Goal: Find specific page/section: Find specific page/section

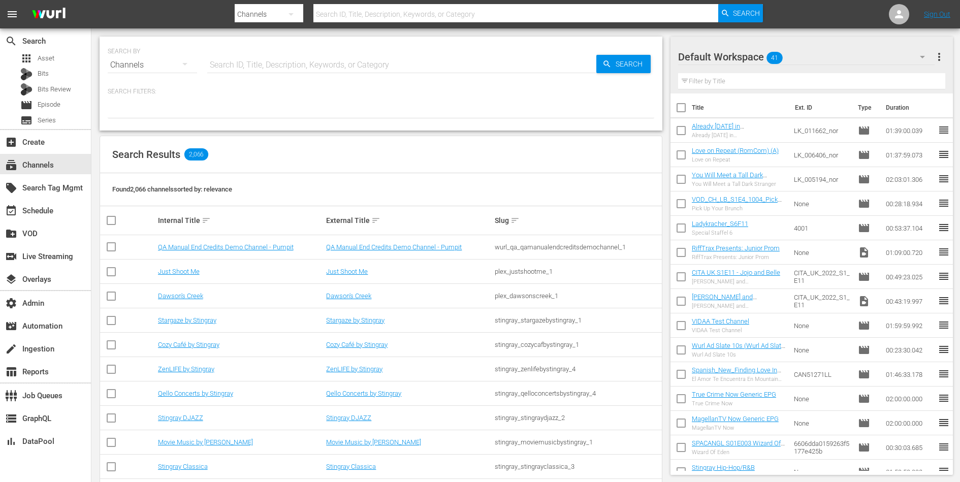
click at [317, 59] on input "text" at bounding box center [401, 65] width 389 height 24
type input "cine na"
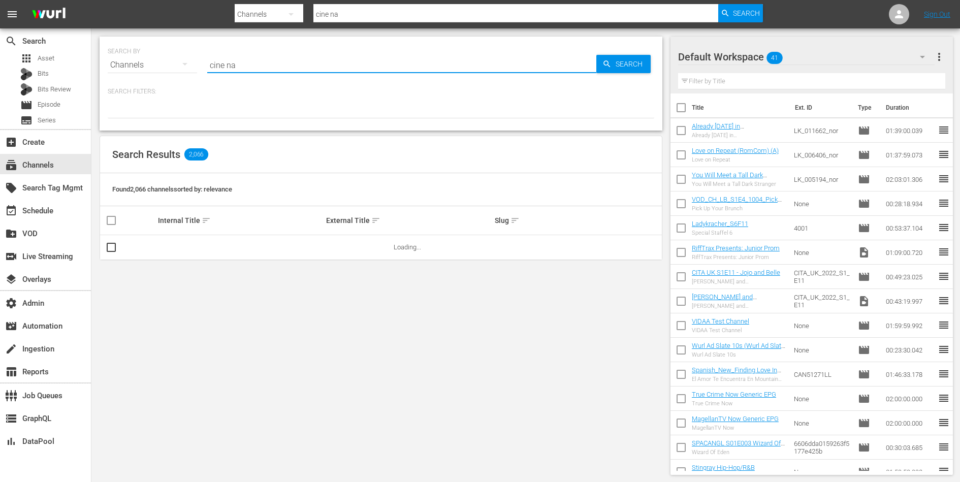
type input "cine [DATE]"
click at [170, 247] on link "Cine [DATE]" at bounding box center [174, 247] width 33 height 8
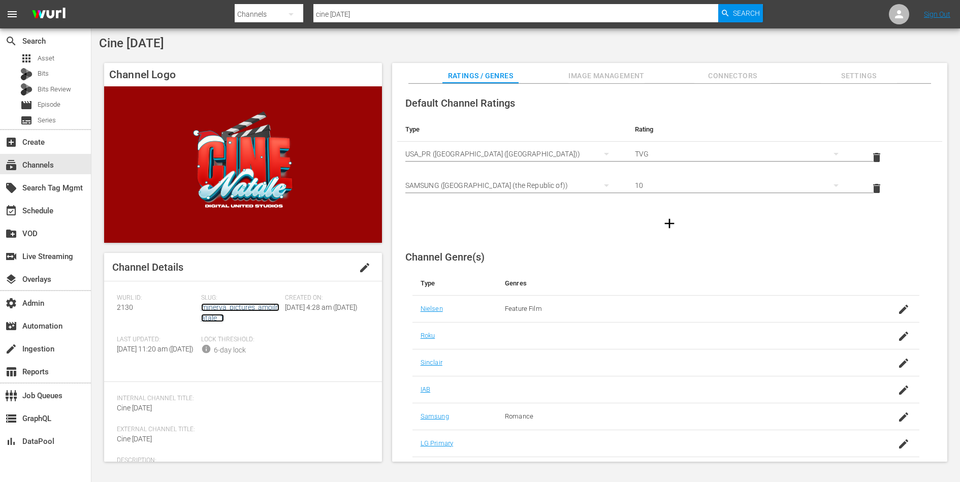
click at [228, 305] on link "minerva_pictures_amoilnatale_1" at bounding box center [240, 312] width 78 height 19
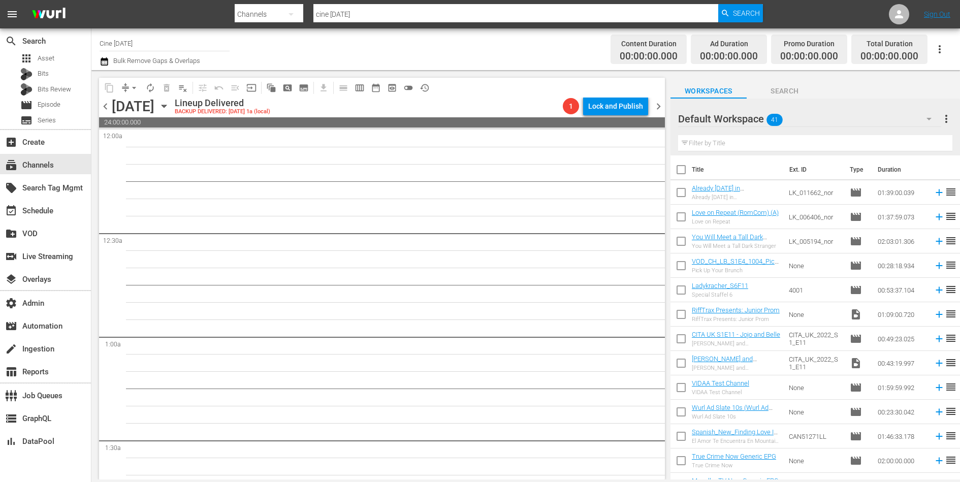
click at [392, 86] on span "preview_outlined" at bounding box center [392, 88] width 10 height 10
